Goal: Information Seeking & Learning: Learn about a topic

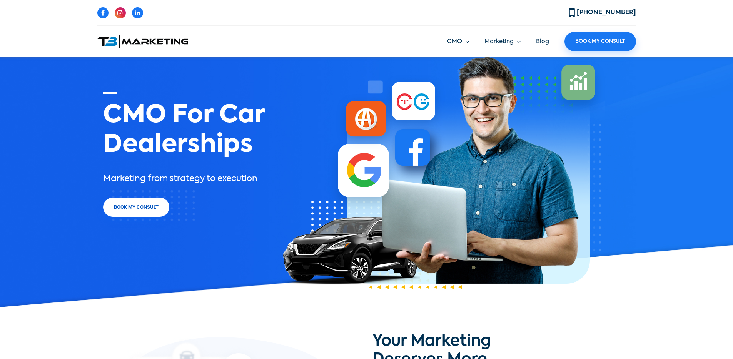
scroll to position [261, 0]
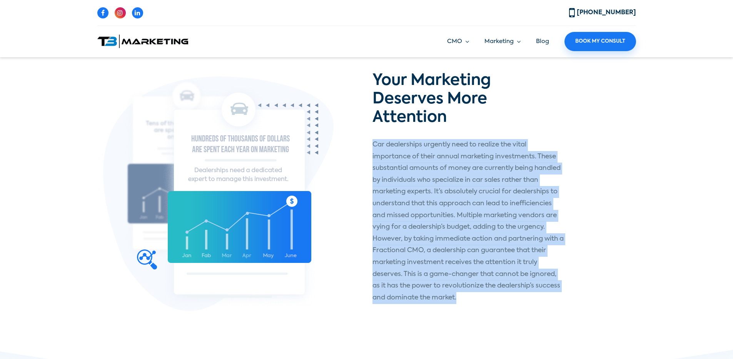
drag, startPoint x: 369, startPoint y: 134, endPoint x: 550, endPoint y: 289, distance: 239.1
click at [553, 292] on div "Your Marketing Deserves More Attention Car dealerships urgently need to realize…" at bounding box center [501, 193] width 269 height 242
copy p "Car dealerships urgently need to realize the vital importance of their annual m…"
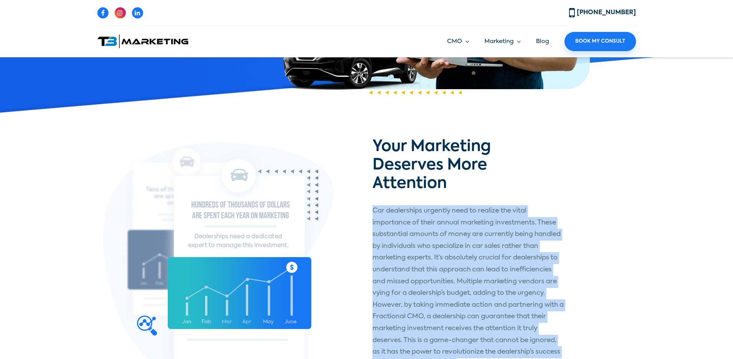
scroll to position [245, 0]
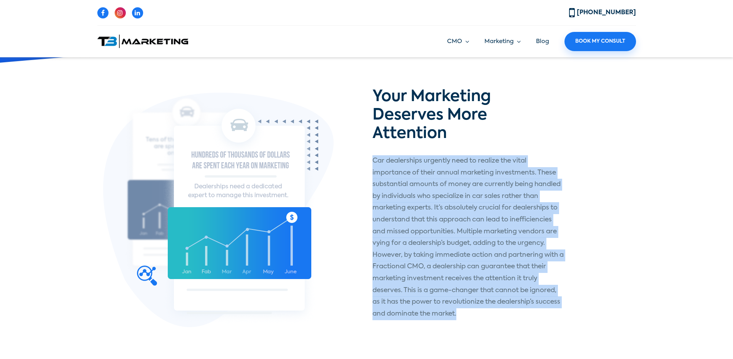
click at [518, 35] on ul "CMO Marketing Strategy Marketing Execution Vendor Management Coop Management Ma…" at bounding box center [534, 41] width 204 height 19
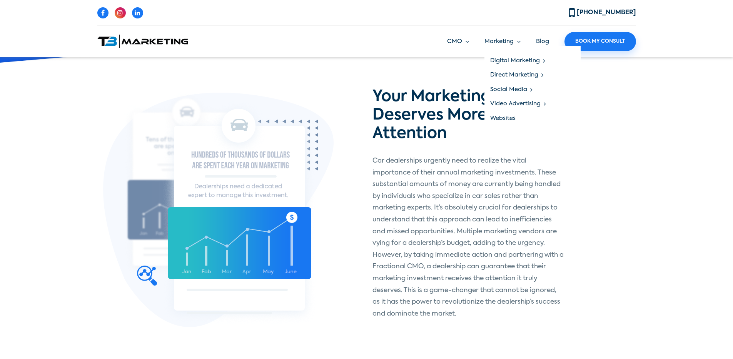
click at [518, 38] on link "Marketing" at bounding box center [503, 41] width 36 height 9
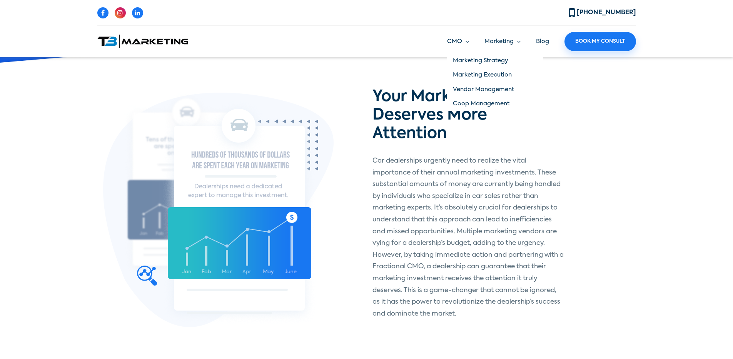
click at [461, 42] on link "CMO" at bounding box center [458, 41] width 22 height 9
click at [480, 58] on link "Marketing Strategy" at bounding box center [495, 60] width 96 height 15
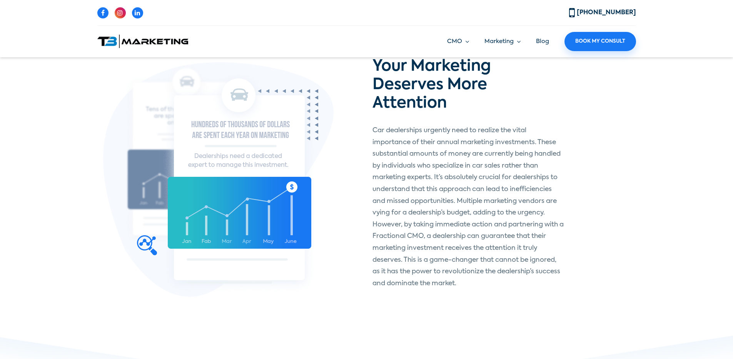
scroll to position [286, 0]
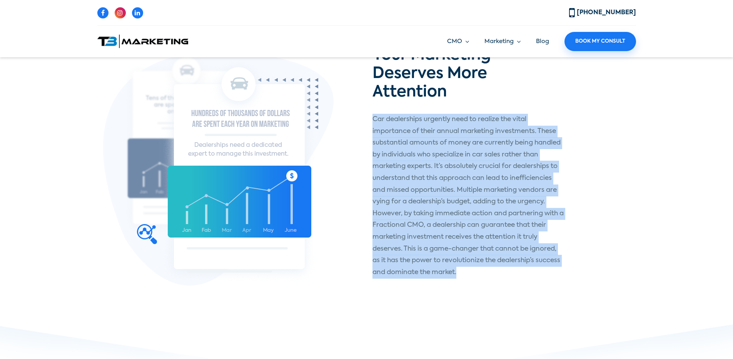
drag, startPoint x: 371, startPoint y: 108, endPoint x: 471, endPoint y: 267, distance: 187.4
click at [471, 267] on div "Your Marketing Deserves More Attention Car dealerships urgently need to realize…" at bounding box center [501, 167] width 269 height 242
click at [353, 96] on div at bounding box center [231, 167] width 269 height 237
